Goal: Check status: Check status

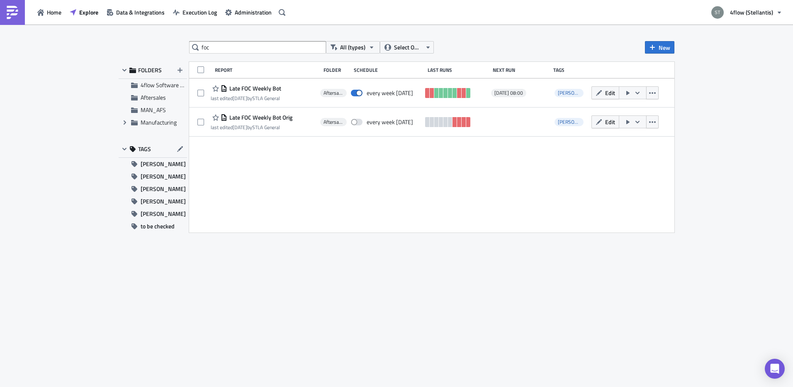
click at [275, 45] on input "foc" at bounding box center [257, 47] width 137 height 12
type input "s"
type input "load list"
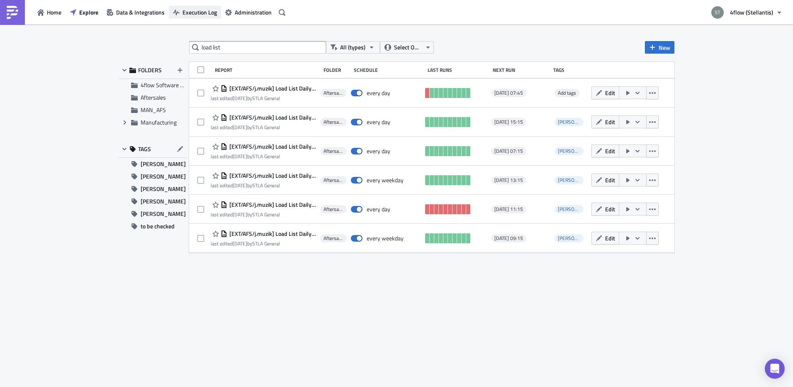
click at [201, 9] on span "Execution Log" at bounding box center [200, 12] width 34 height 9
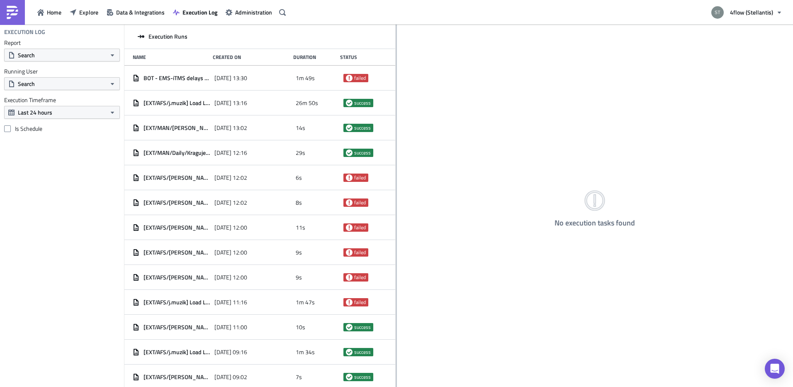
drag, startPoint x: 259, startPoint y: 78, endPoint x: 396, endPoint y: 69, distance: 137.2
click at [396, 69] on div at bounding box center [396, 205] width 1 height 363
click at [79, 10] on span "Explore" at bounding box center [88, 12] width 19 height 9
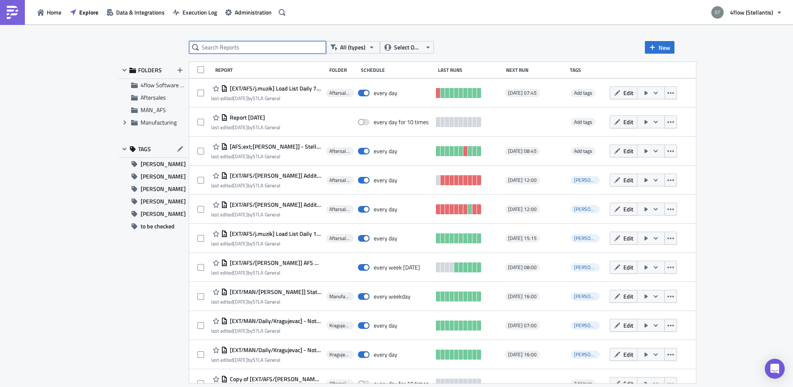
click at [247, 44] on input "text" at bounding box center [257, 47] width 137 height 12
type input "load list"
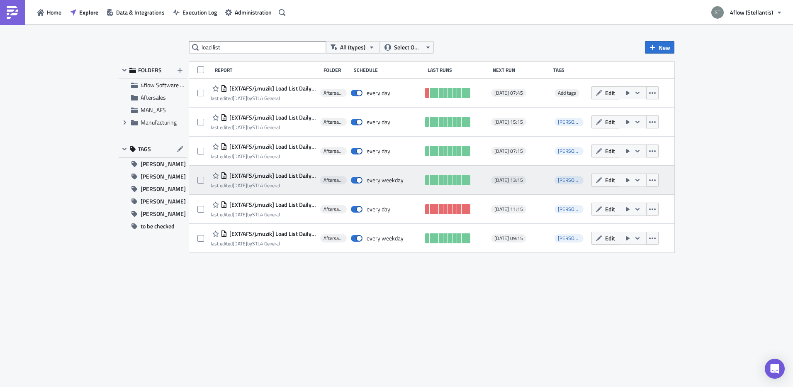
click at [301, 174] on span "[EXT/AFS/j.muzik] Load List Daily 13:15 - Escalation 3" at bounding box center [271, 175] width 89 height 7
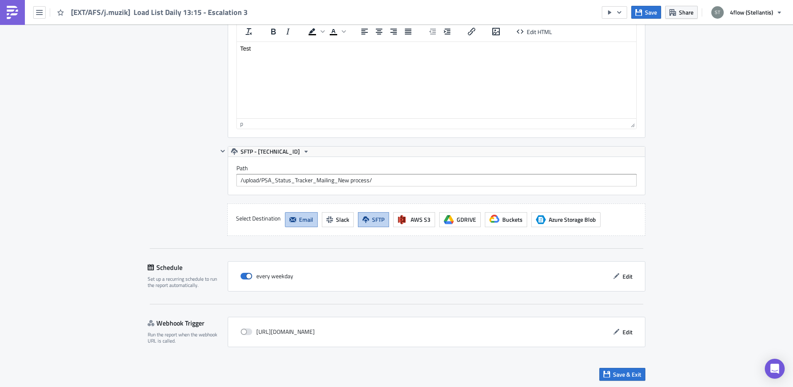
scroll to position [760, 0]
click at [615, 278] on icon "button" at bounding box center [616, 275] width 7 height 7
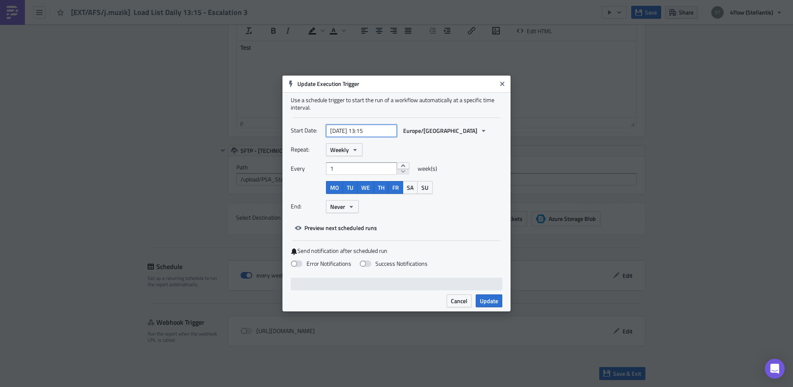
select select "2025"
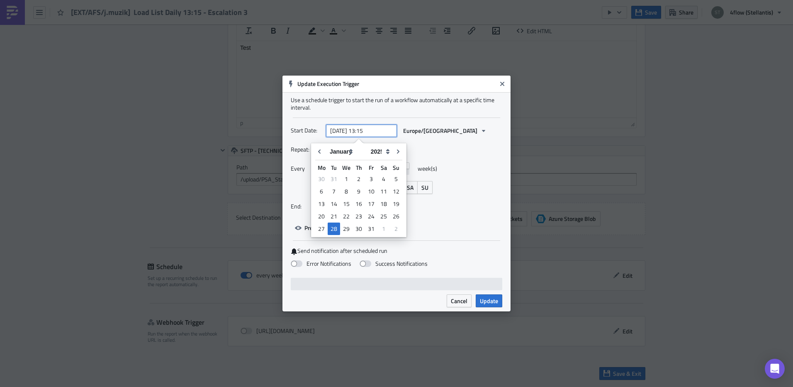
click at [387, 130] on input "[DATE] 13:15" at bounding box center [361, 130] width 71 height 12
type input "[DATE] 13:15"
click at [486, 104] on div "Use a schedule trigger to start the run of a workflow automatically at a specif…" at bounding box center [397, 103] width 212 height 15
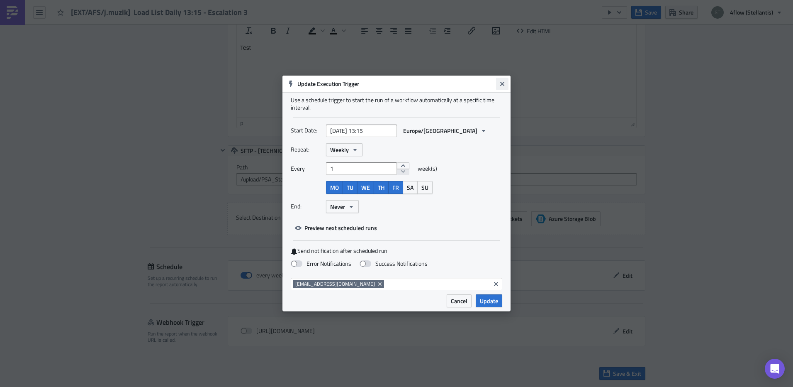
click at [505, 82] on icon "Close" at bounding box center [502, 83] width 7 height 7
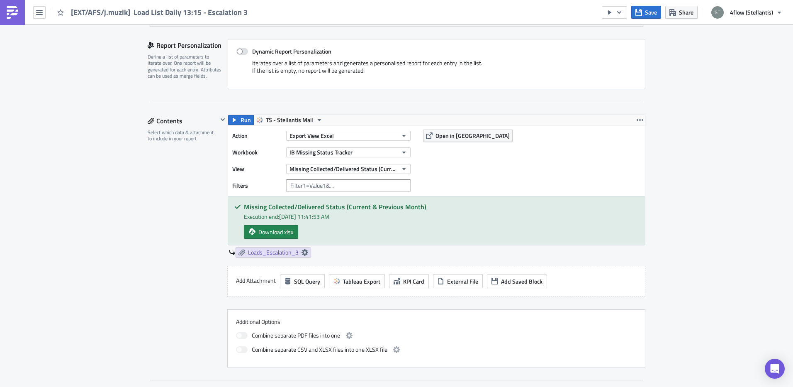
scroll to position [0, 0]
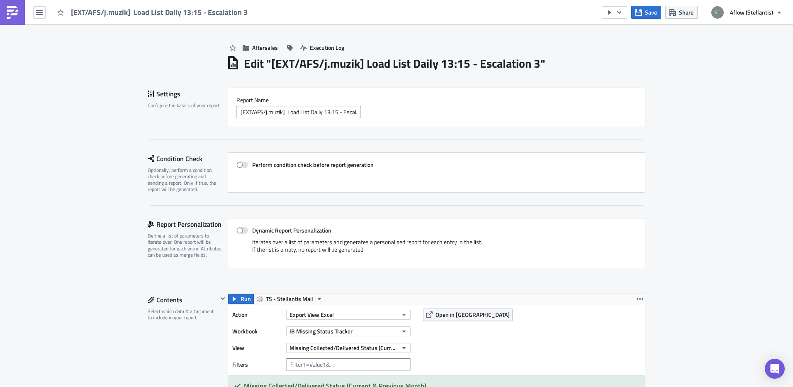
click at [18, 13] on img at bounding box center [12, 12] width 13 height 13
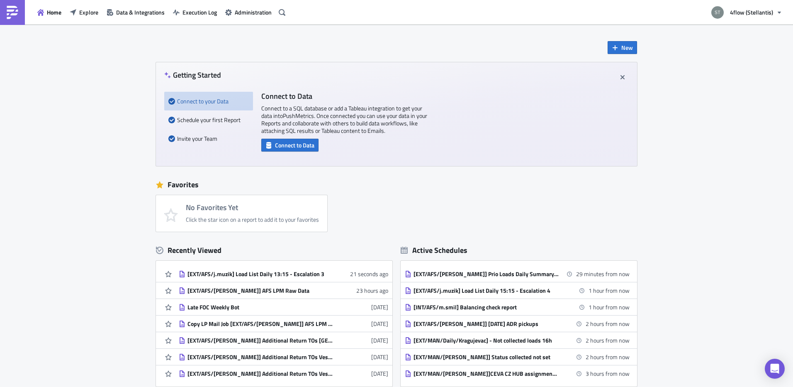
click at [216, 22] on div "Home Explore Data & Integrations Execution Log Administration" at bounding box center [144, 12] width 288 height 24
click at [200, 10] on span "Execution Log" at bounding box center [200, 12] width 34 height 9
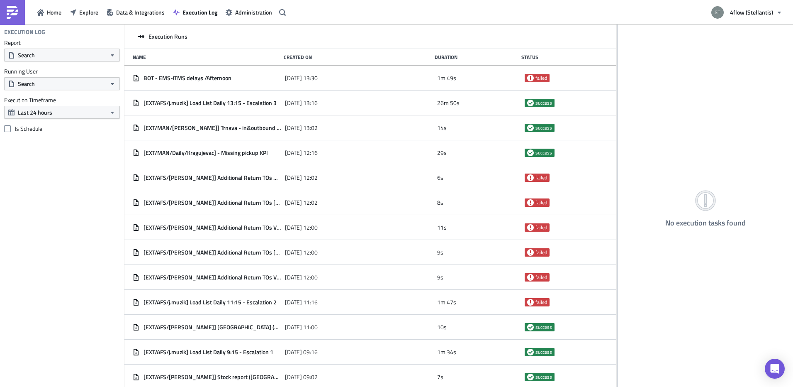
drag, startPoint x: 258, startPoint y: 146, endPoint x: 701, endPoint y: 124, distance: 443.2
click at [704, 119] on div "Execution Runs Name Created On Duration Status BOT - EMS-iTMS delays /Afternoon…" at bounding box center [458, 205] width 669 height 363
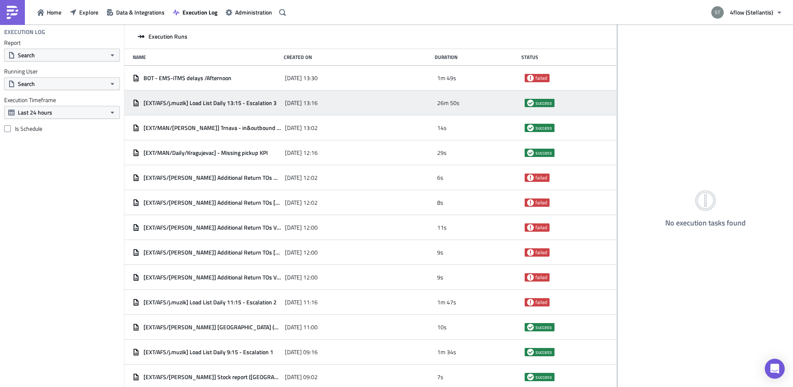
click at [217, 102] on span "[EXT/AFS/j.muzik] Load List Daily 13:15 - Escalation 3" at bounding box center [210, 102] width 133 height 7
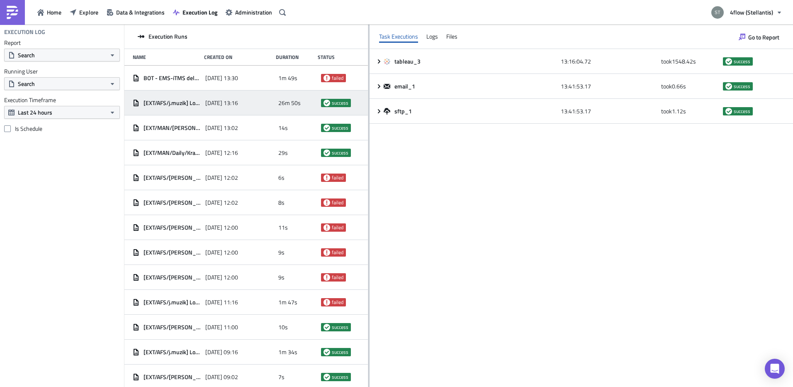
drag, startPoint x: 617, startPoint y: 114, endPoint x: 365, endPoint y: 117, distance: 252.7
click at [368, 117] on div at bounding box center [368, 205] width 1 height 363
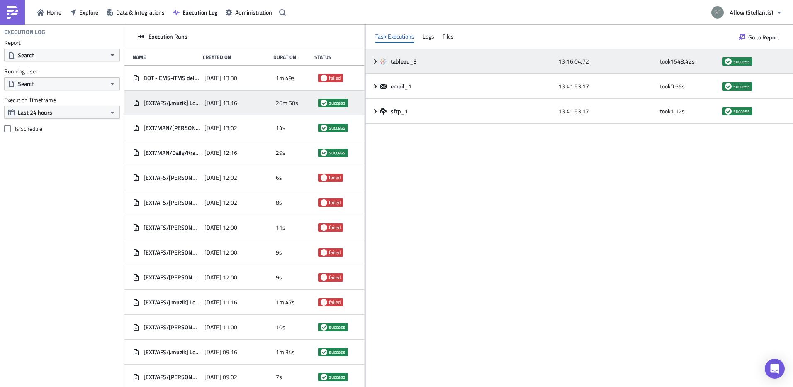
click at [375, 60] on icon at bounding box center [375, 61] width 2 height 4
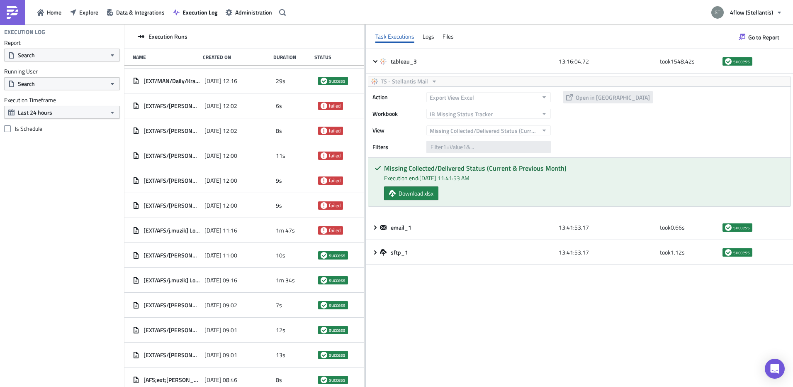
scroll to position [196, 0]
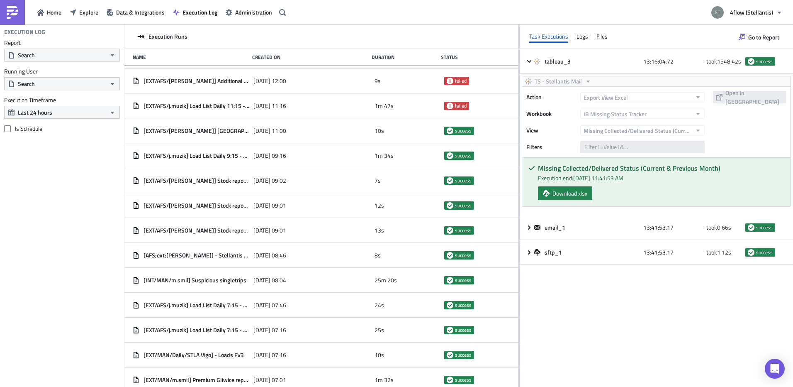
drag, startPoint x: 365, startPoint y: 141, endPoint x: 527, endPoint y: 140, distance: 162.2
click at [520, 140] on div at bounding box center [519, 205] width 1 height 363
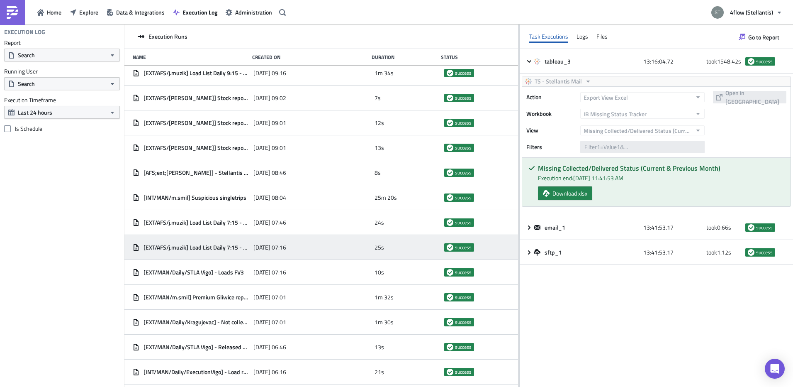
scroll to position [279, 0]
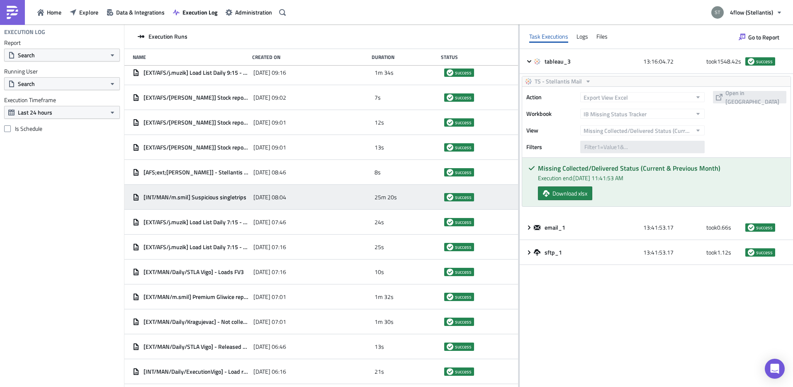
click at [235, 196] on span "[INT/MAN/m.smil] Suspicious singletrips" at bounding box center [195, 196] width 103 height 7
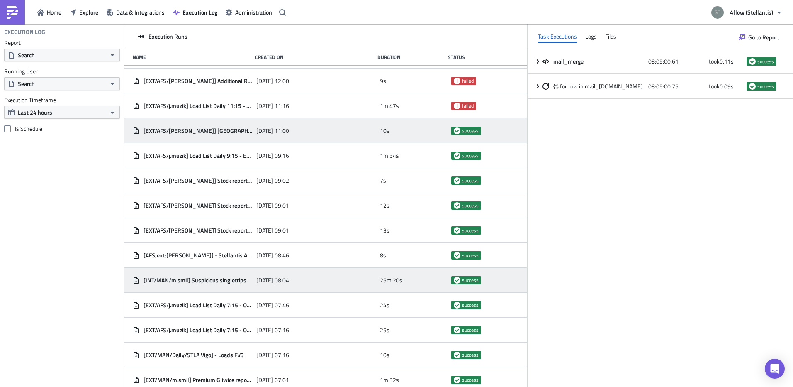
scroll to position [0, 0]
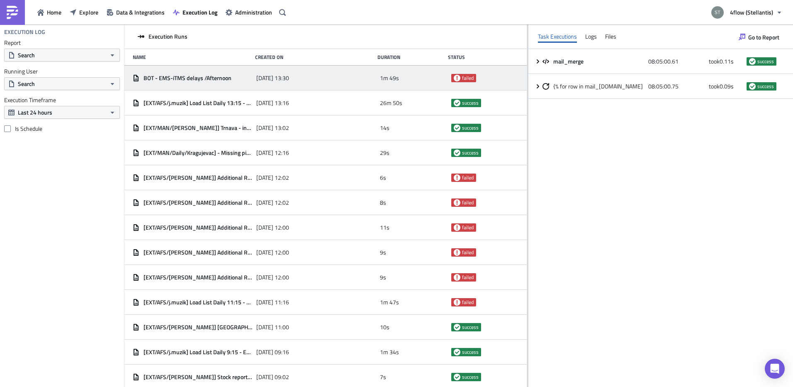
click at [234, 78] on div "BOT - EMS-iTMS delays /Afternoon" at bounding box center [192, 77] width 119 height 7
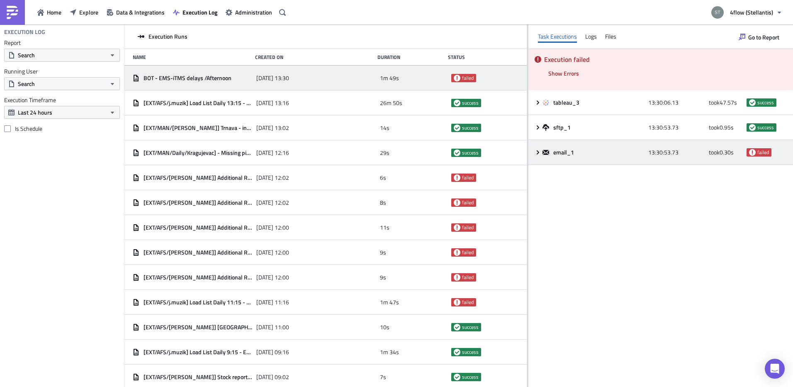
click at [536, 155] on icon at bounding box center [538, 152] width 7 height 7
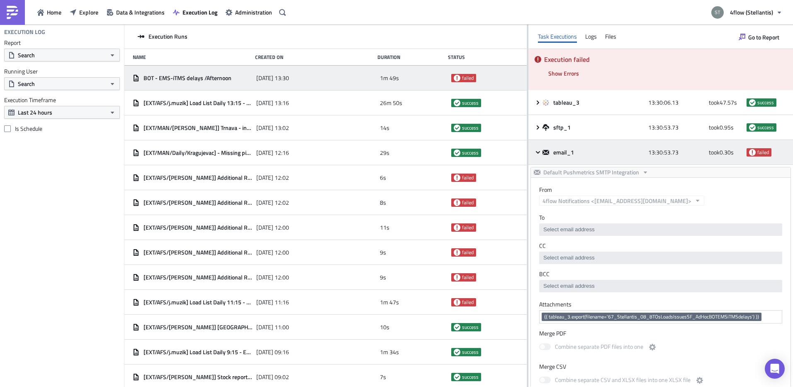
click at [536, 155] on icon at bounding box center [538, 152] width 7 height 7
